Goal: Check status: Check status

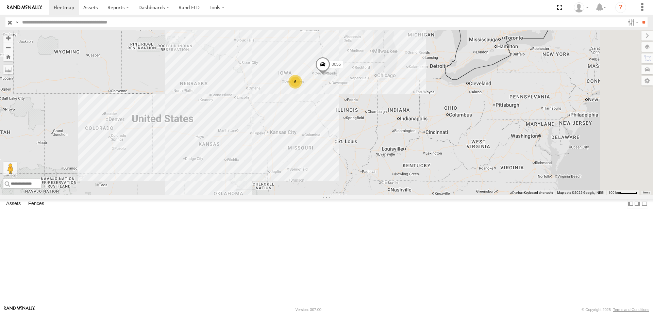
drag, startPoint x: 402, startPoint y: 146, endPoint x: 379, endPoint y: 210, distance: 68.4
click at [379, 195] on div "545 0055 6" at bounding box center [326, 112] width 653 height 165
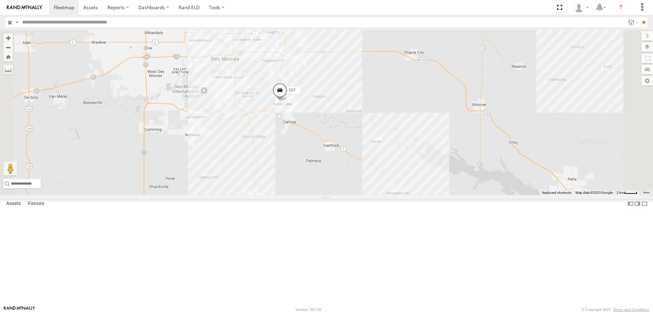
click at [0, 0] on div "Tractor" at bounding box center [0, 0] width 0 height 0
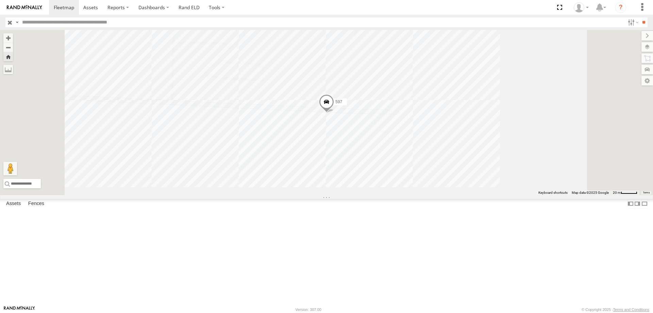
click at [334, 113] on span at bounding box center [326, 103] width 15 height 18
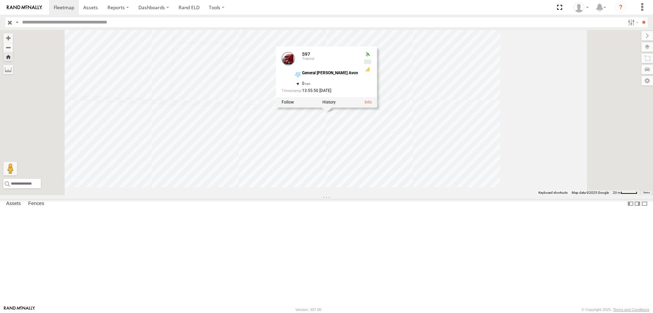
click at [377, 108] on div at bounding box center [326, 102] width 101 height 10
click at [336, 105] on label at bounding box center [329, 102] width 13 height 5
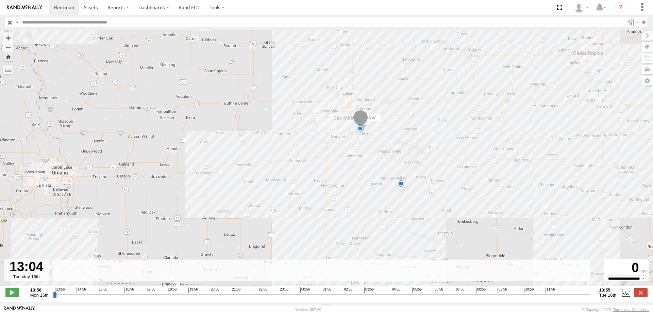
drag, startPoint x: 55, startPoint y: 300, endPoint x: 569, endPoint y: 265, distance: 515.7
type input "**********"
click at [569, 291] on input "range" at bounding box center [322, 294] width 538 height 6
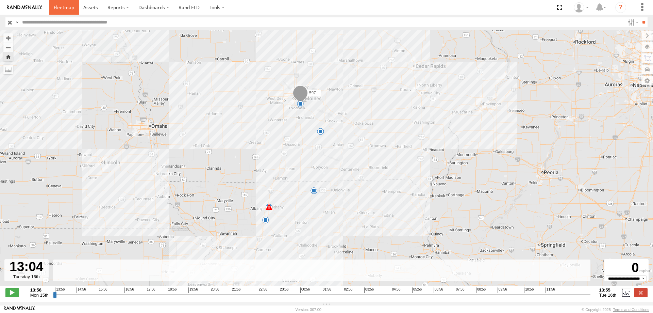
click at [58, 7] on span at bounding box center [64, 7] width 20 height 6
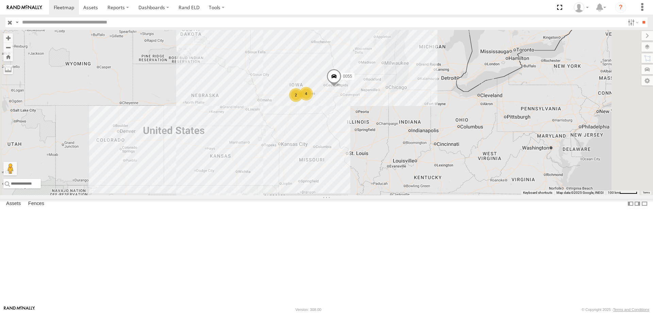
drag, startPoint x: 431, startPoint y: 225, endPoint x: 392, endPoint y: 216, distance: 40.0
click at [392, 195] on div "545 0055 4 2" at bounding box center [326, 112] width 653 height 165
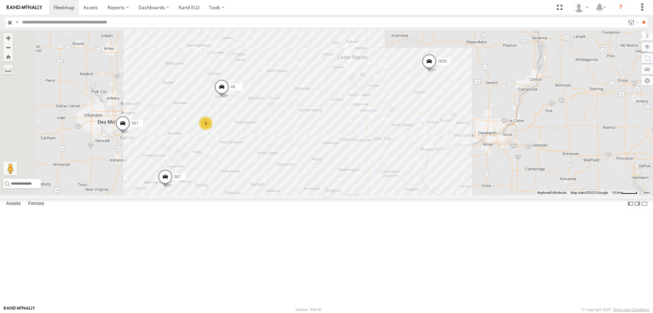
drag, startPoint x: 322, startPoint y: 158, endPoint x: 451, endPoint y: 146, distance: 129.5
click at [451, 146] on div "545 0055 49 597 587 3" at bounding box center [326, 112] width 653 height 165
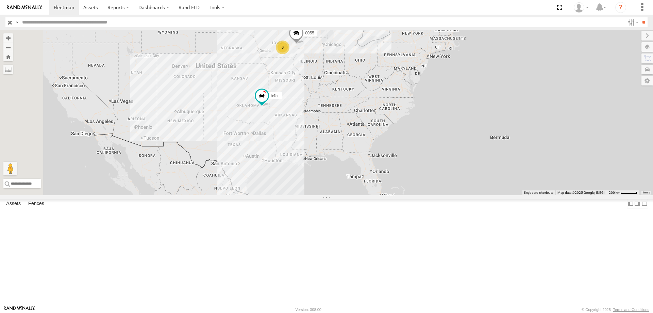
drag, startPoint x: 339, startPoint y: 230, endPoint x: 336, endPoint y: 220, distance: 10.3
click at [336, 195] on div "545 0055 6" at bounding box center [326, 112] width 653 height 165
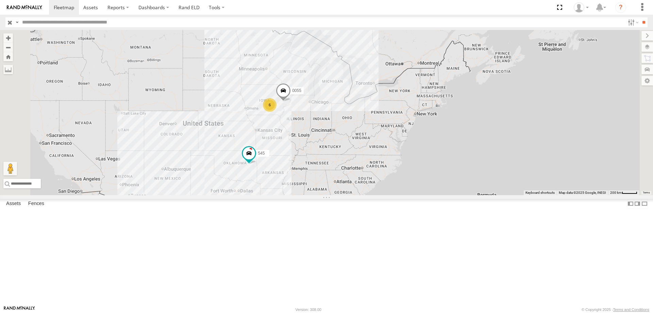
drag, startPoint x: 351, startPoint y: 103, endPoint x: 386, endPoint y: 193, distance: 96.4
click at [386, 193] on div "545 0055 6" at bounding box center [326, 112] width 653 height 165
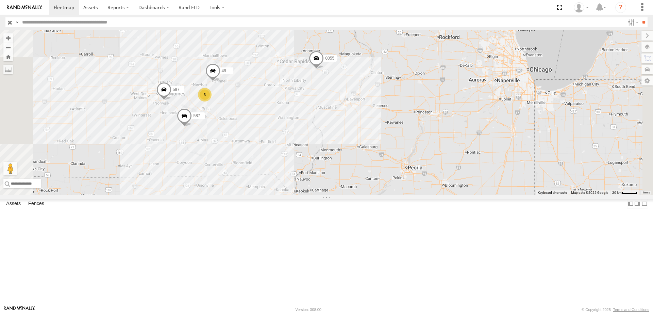
click at [324, 69] on span at bounding box center [316, 59] width 15 height 18
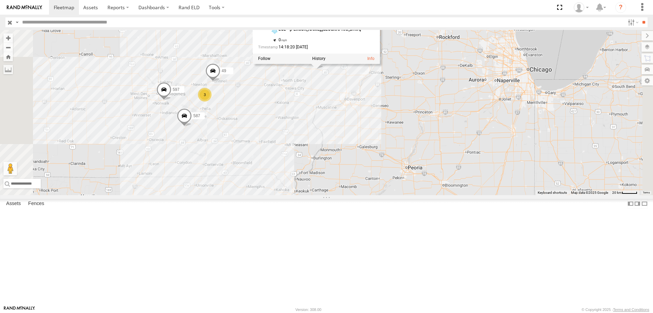
click at [505, 85] on div "545 0055 3 49 597 587 0055 Tractor LOL - [GEOGRAPHIC_DATA],[GEOGRAPHIC_DATA] 41…" at bounding box center [326, 112] width 653 height 165
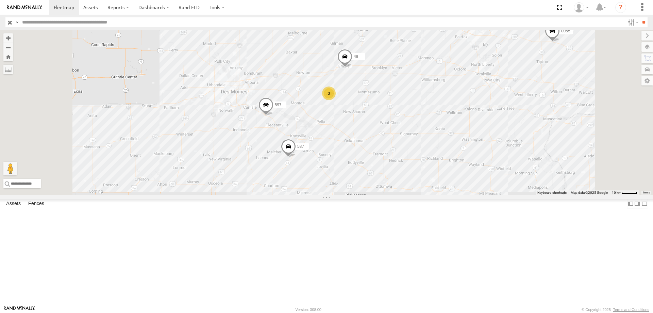
drag, startPoint x: 441, startPoint y: 161, endPoint x: 448, endPoint y: 171, distance: 12.2
click at [448, 171] on div "545 0055 49 597 587 3" at bounding box center [326, 112] width 653 height 165
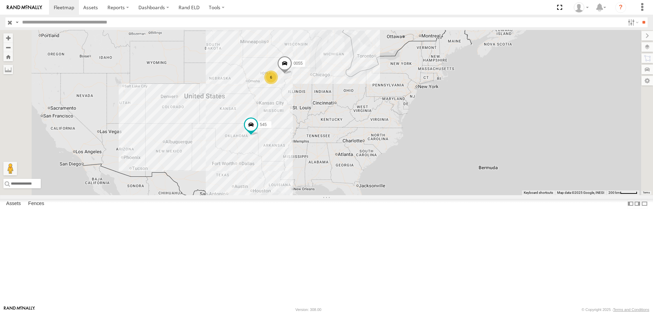
drag, startPoint x: 355, startPoint y: 249, endPoint x: 371, endPoint y: 180, distance: 70.2
click at [371, 180] on div "545 0055 6" at bounding box center [326, 112] width 653 height 165
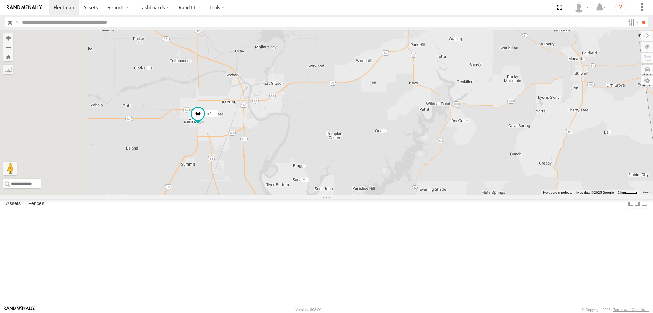
drag, startPoint x: 251, startPoint y: 184, endPoint x: 357, endPoint y: 176, distance: 106.5
click at [357, 176] on div "545 0055" at bounding box center [326, 112] width 653 height 165
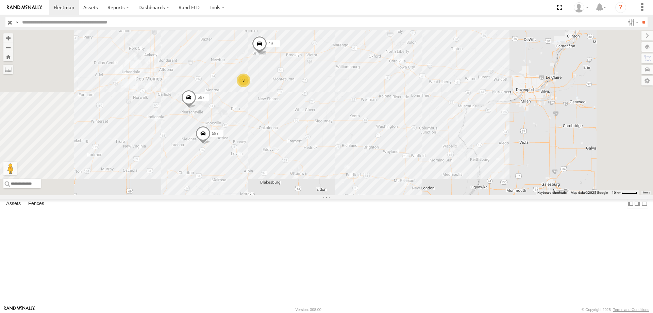
click at [475, 29] on span at bounding box center [467, 20] width 15 height 18
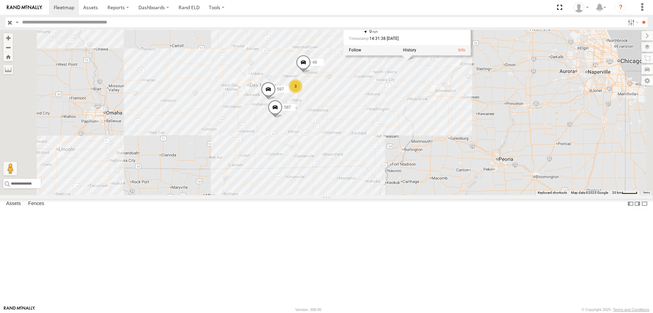
click at [552, 101] on div "545 0055 49 597 587 0055 Tractor LOL - [GEOGRAPHIC_DATA],[GEOGRAPHIC_DATA] 41.8…" at bounding box center [326, 112] width 653 height 165
click at [415, 60] on span at bounding box center [407, 51] width 15 height 18
click at [482, 129] on div "545 0055 49 597 587 3 0055 Tractor LOL - [GEOGRAPHIC_DATA],[GEOGRAPHIC_DATA] 41…" at bounding box center [326, 112] width 653 height 165
click at [276, 101] on span at bounding box center [268, 91] width 15 height 18
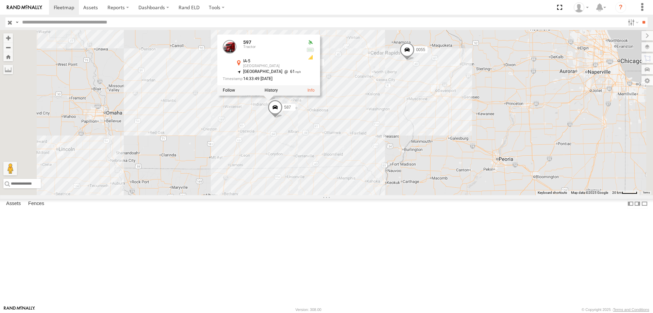
click at [338, 169] on div "545 0055 49 597 587 3 597 Tractor [GEOGRAPHIC_DATA]-5 [GEOGRAPHIC_DATA] 41.4024…" at bounding box center [326, 112] width 653 height 165
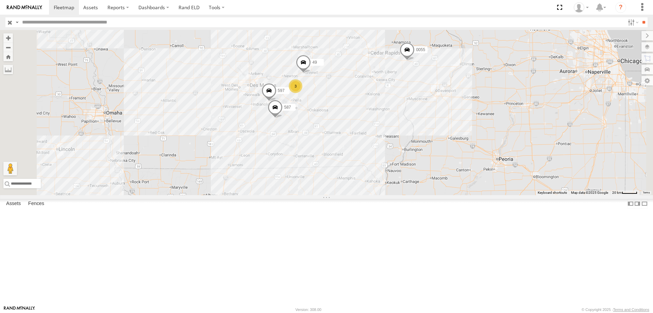
click at [277, 101] on span at bounding box center [269, 92] width 15 height 18
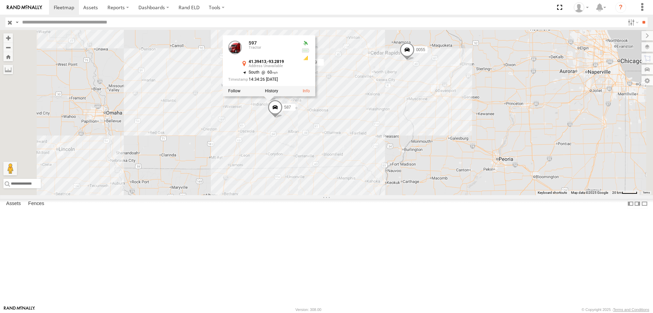
click at [283, 118] on span at bounding box center [275, 109] width 15 height 18
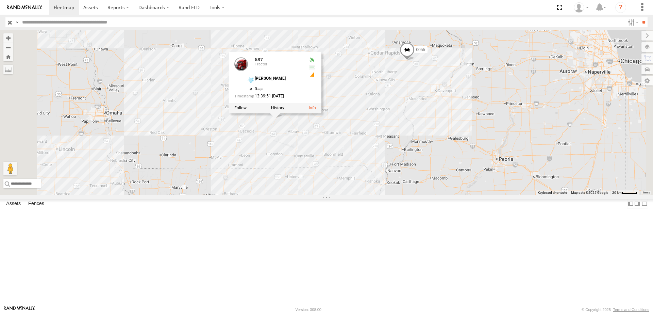
click at [449, 112] on div "545 0055 49 597 587 3 587 Tractor [PERSON_NAME] 41.19062 , -93.17798 0 13:39:51…" at bounding box center [326, 112] width 653 height 165
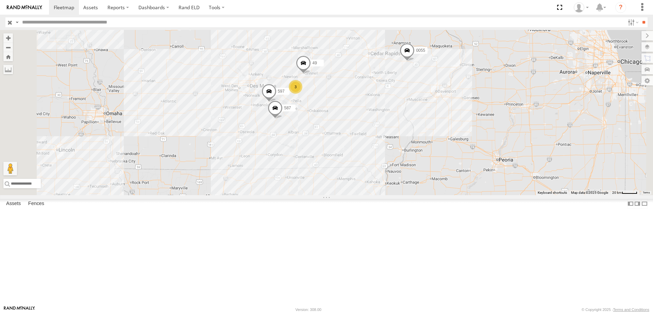
click at [283, 119] on span at bounding box center [275, 109] width 15 height 18
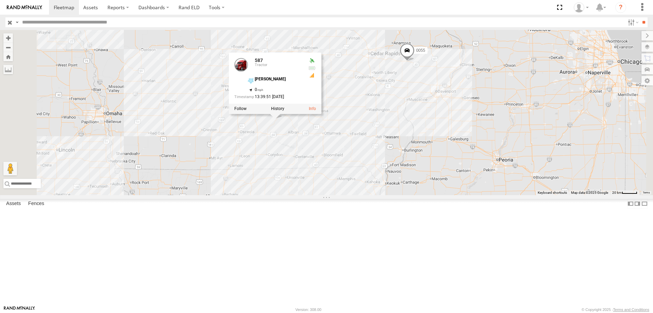
click at [513, 140] on div "545 0055 49 597 587 3 587 Tractor [PERSON_NAME] 41.19062 , -93.17798 0 13:39:51…" at bounding box center [326, 112] width 653 height 165
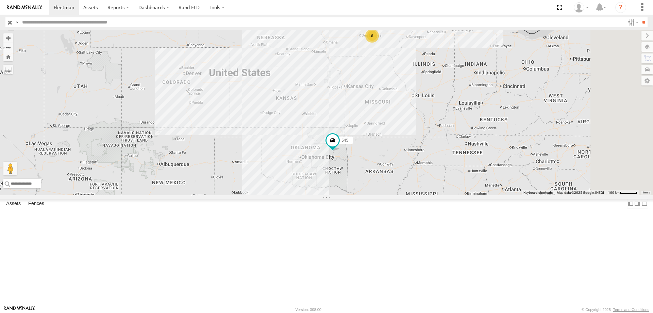
drag, startPoint x: 468, startPoint y: 166, endPoint x: 384, endPoint y: 162, distance: 83.5
click at [384, 162] on div "545 0055 6" at bounding box center [326, 112] width 653 height 165
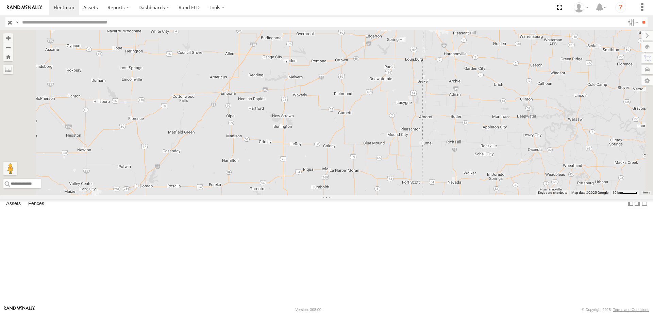
drag, startPoint x: 349, startPoint y: 225, endPoint x: 353, endPoint y: 199, distance: 26.1
click at [353, 195] on div "545 0055" at bounding box center [326, 112] width 653 height 165
